Goal: Task Accomplishment & Management: Understand process/instructions

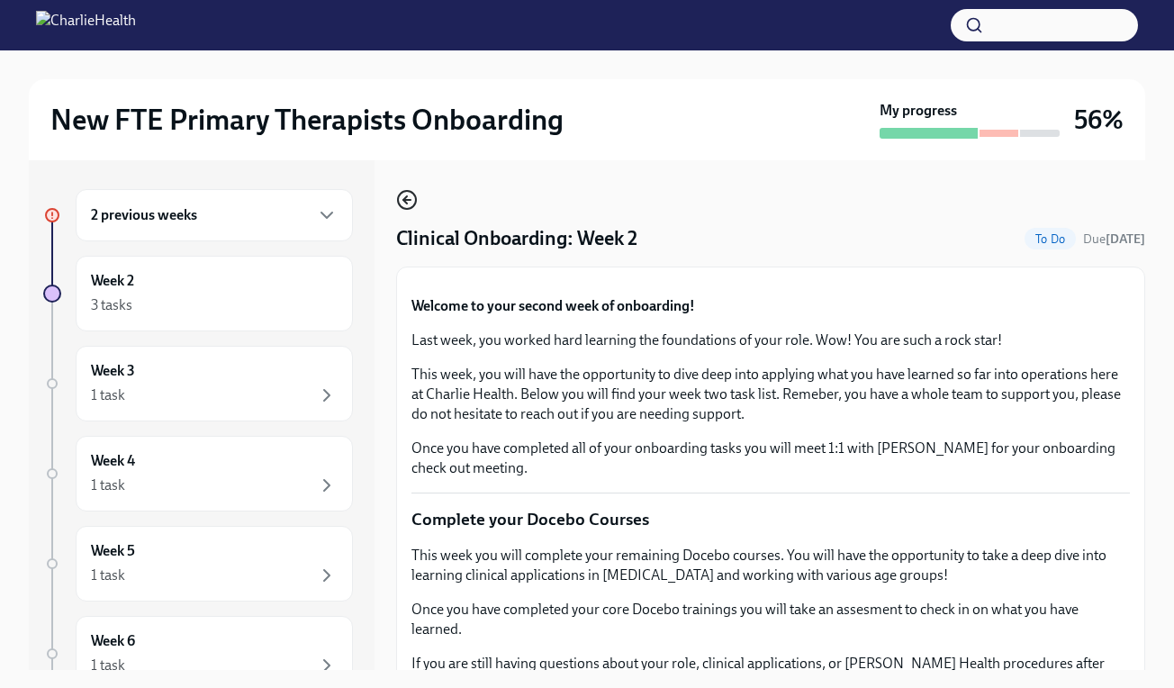
click at [403, 206] on icon "button" at bounding box center [407, 200] width 22 height 22
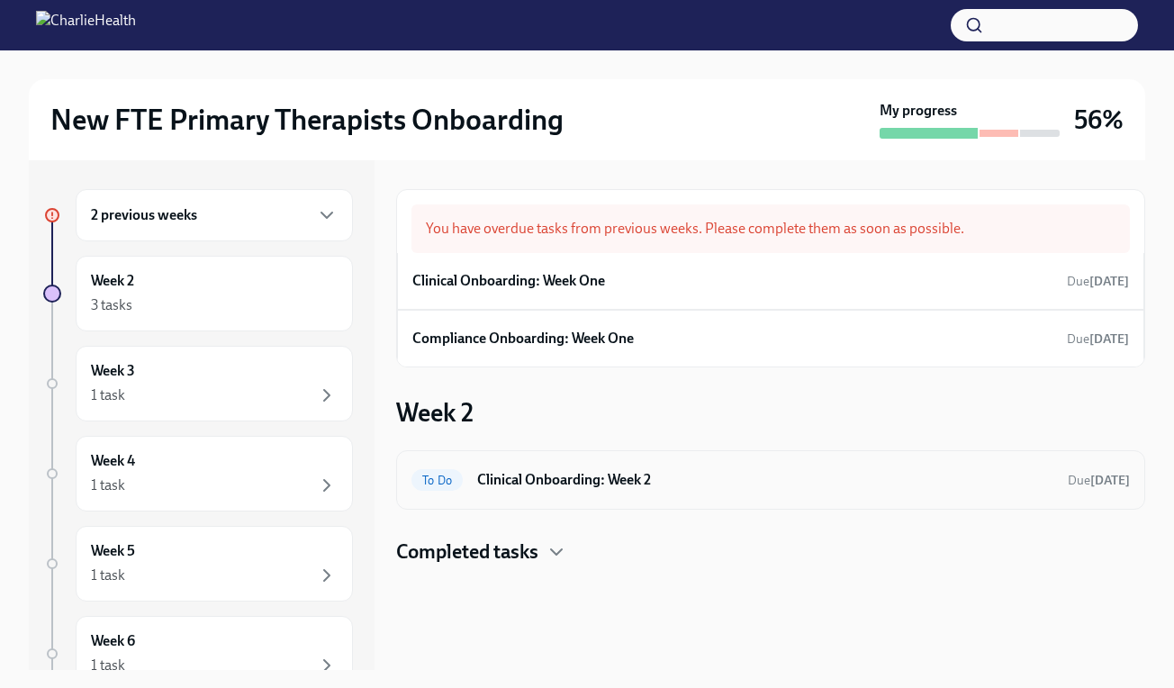
click at [584, 487] on h6 "Clinical Onboarding: Week 2" at bounding box center [765, 480] width 576 height 20
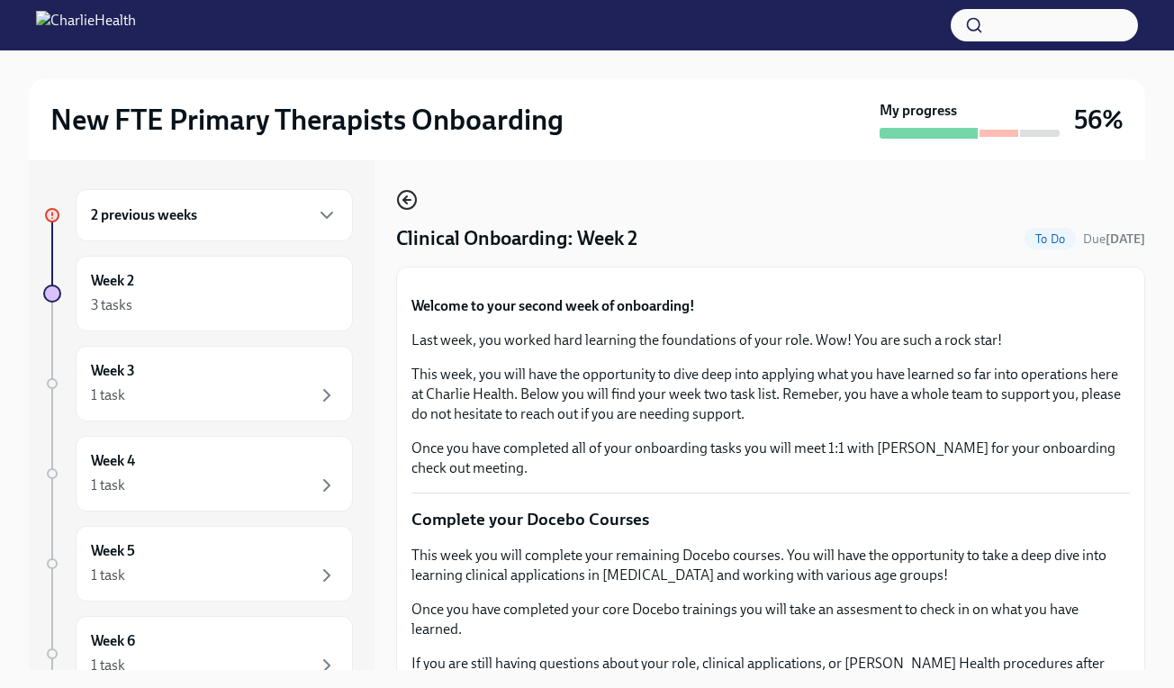
click at [413, 195] on icon "button" at bounding box center [407, 200] width 22 height 22
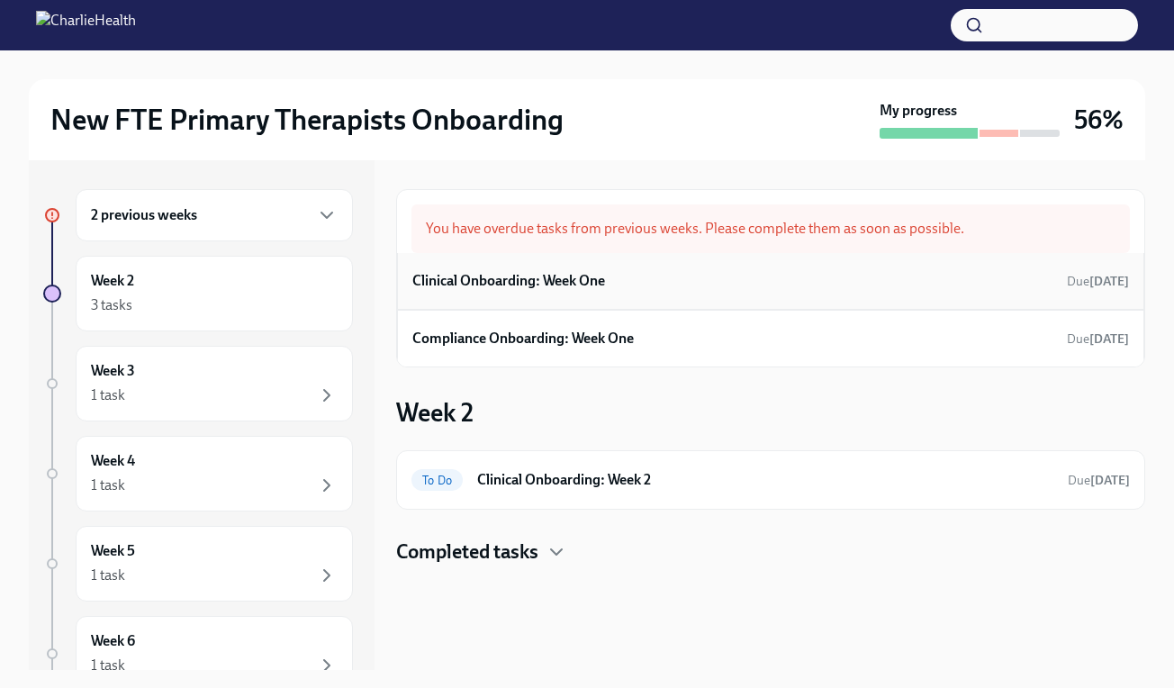
click at [576, 287] on h6 "Clinical Onboarding: Week One" at bounding box center [508, 281] width 193 height 20
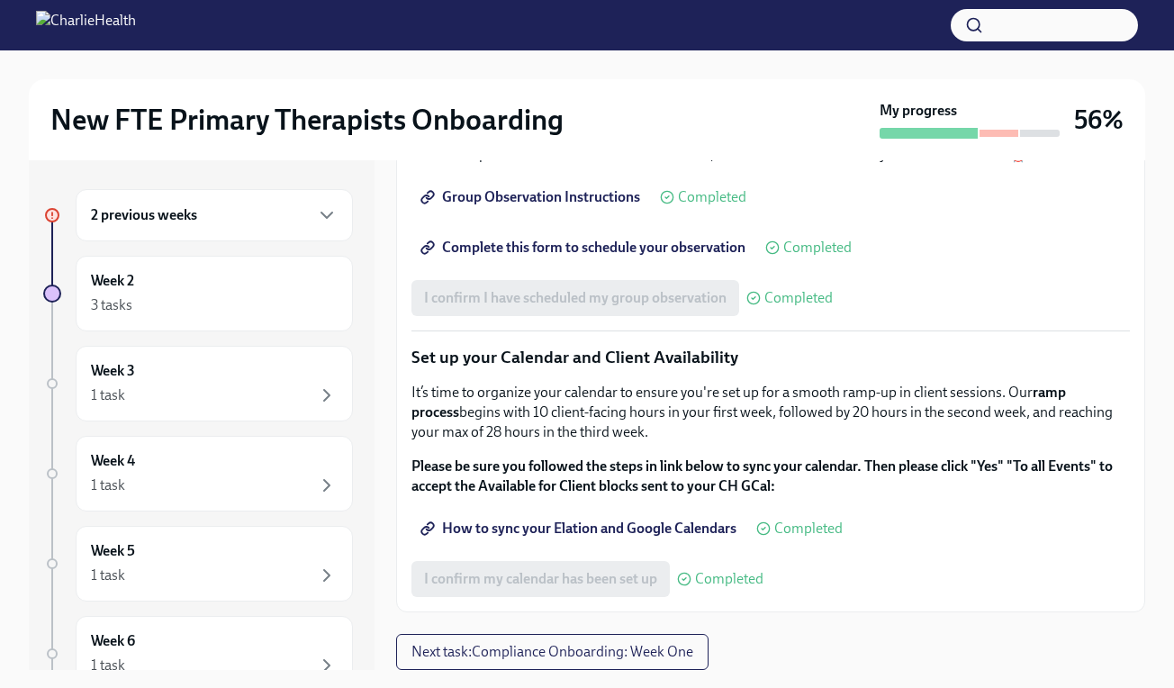
scroll to position [2630, 0]
click at [684, 654] on span "Next task : Compliance Onboarding: Week One" at bounding box center [553, 652] width 282 height 18
